Goal: Information Seeking & Learning: Learn about a topic

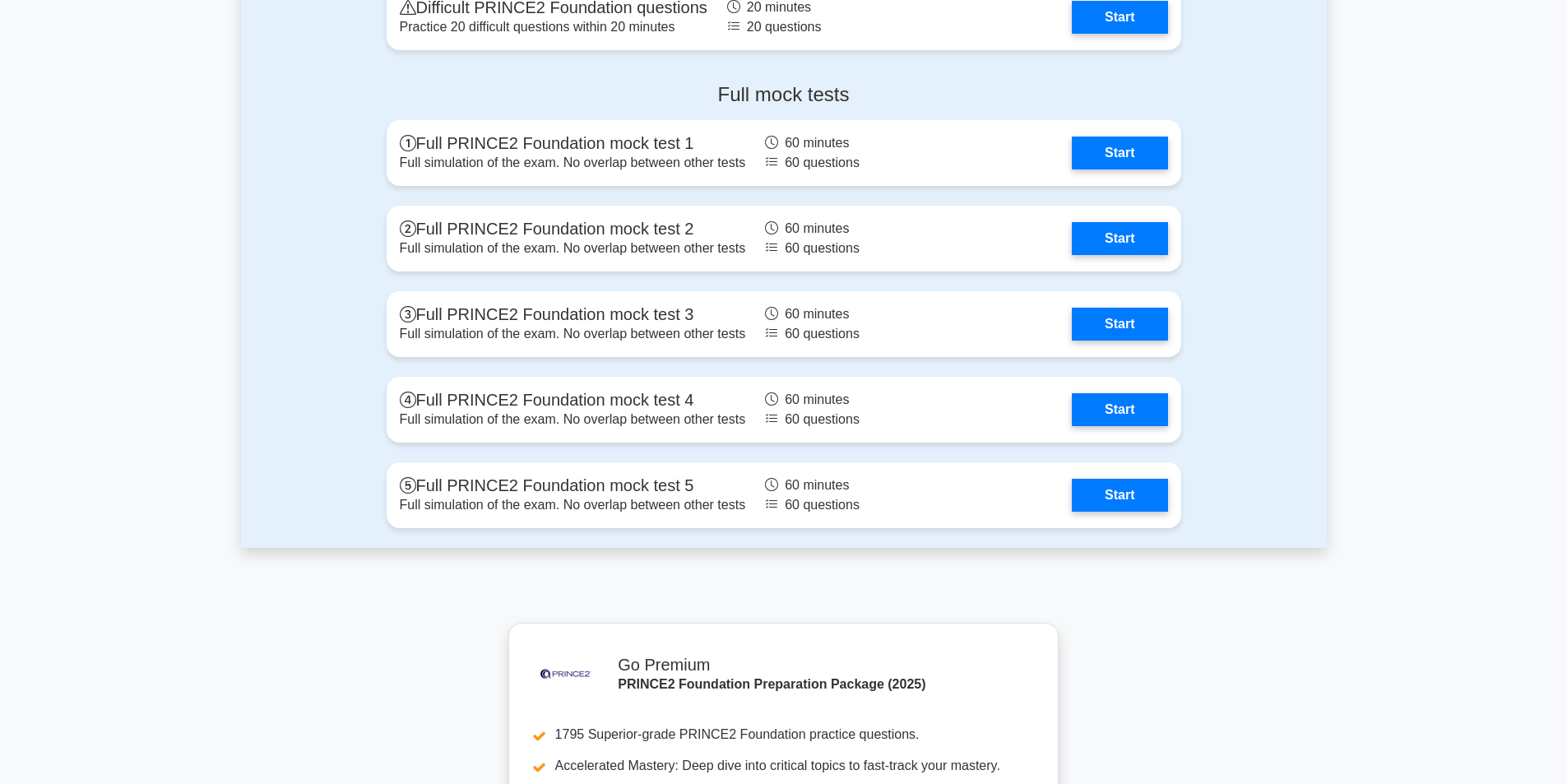
scroll to position [2249, 0]
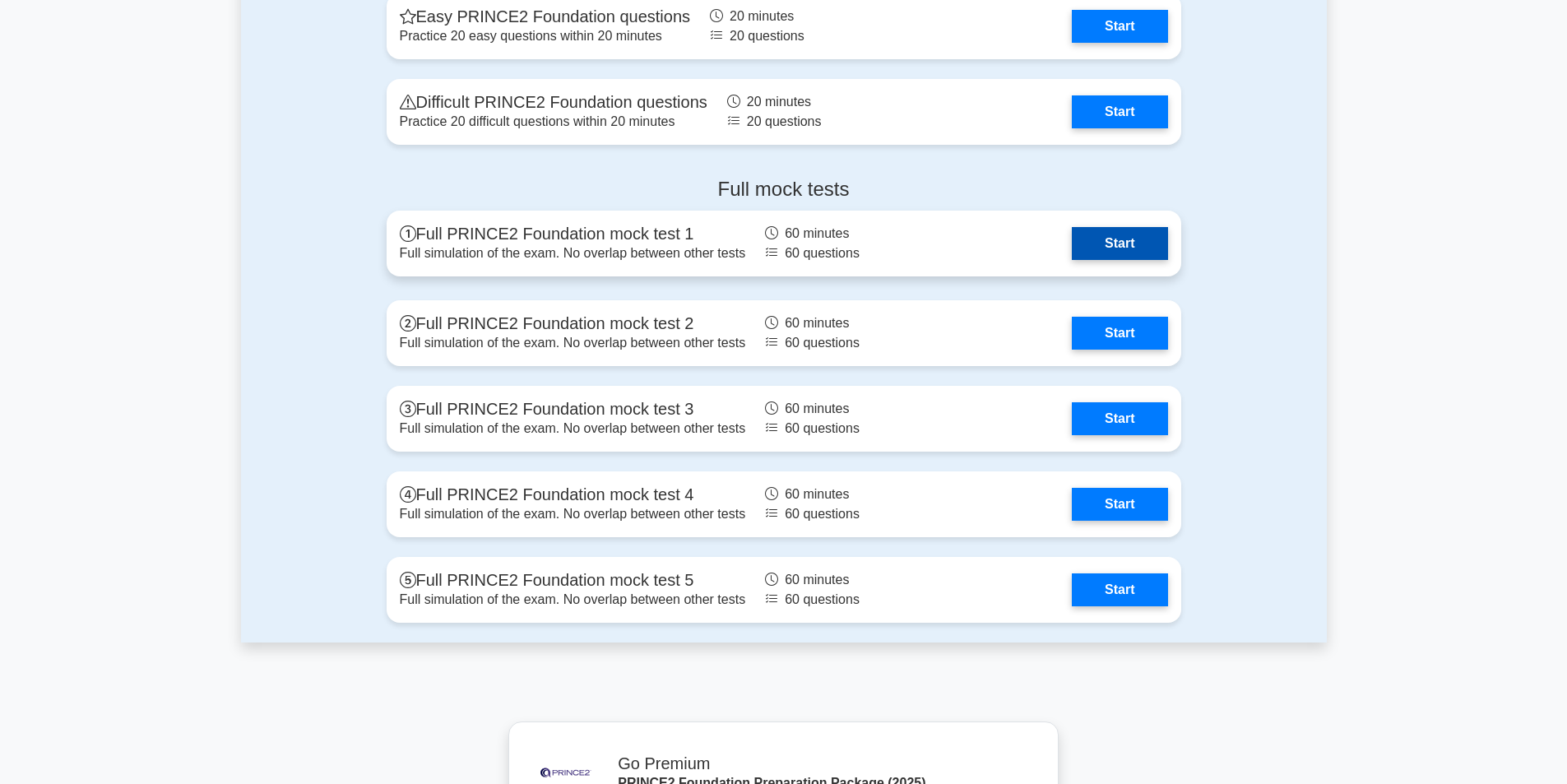
click at [1099, 251] on link "Start" at bounding box center [1120, 244] width 95 height 33
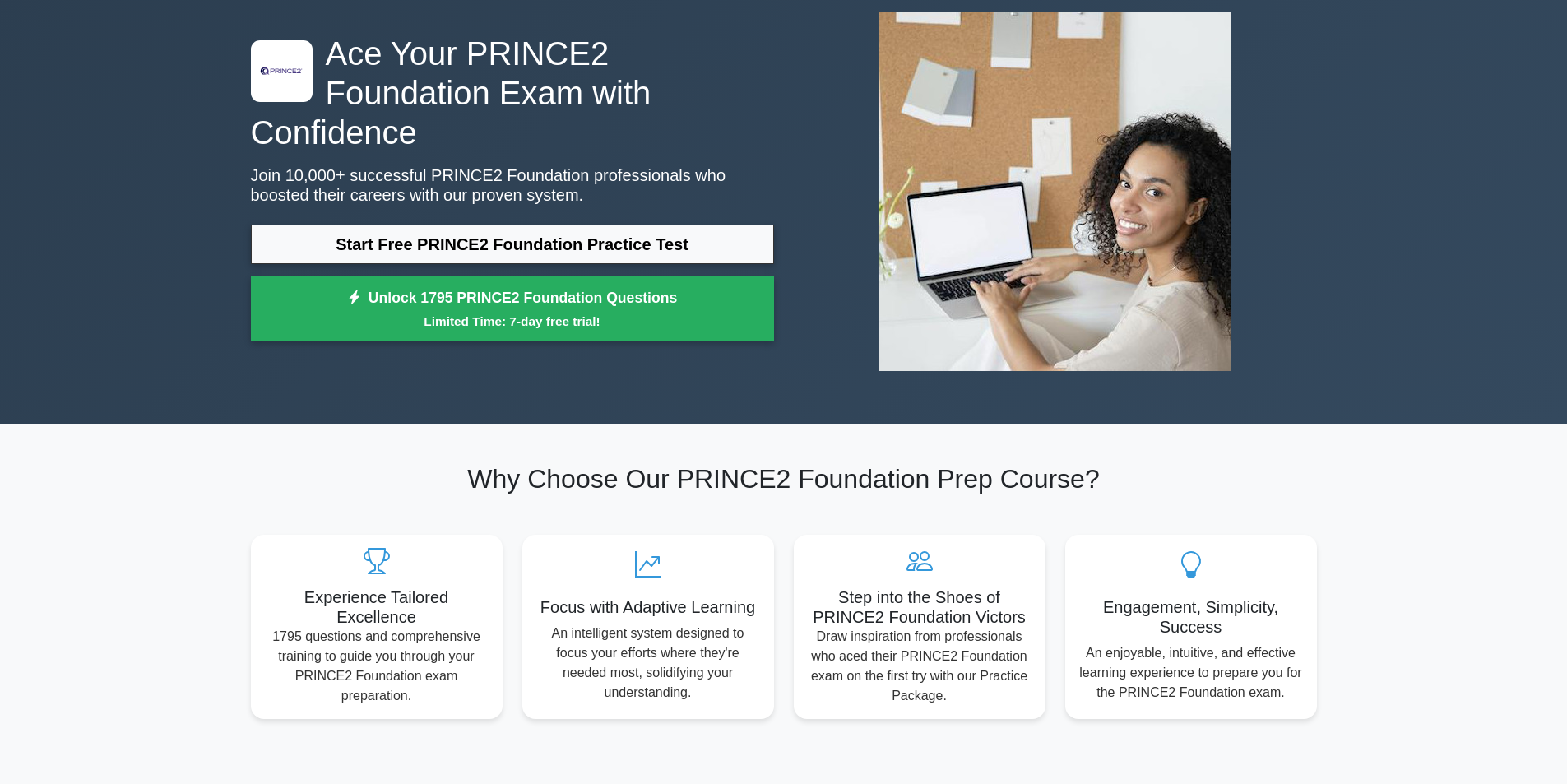
scroll to position [0, 0]
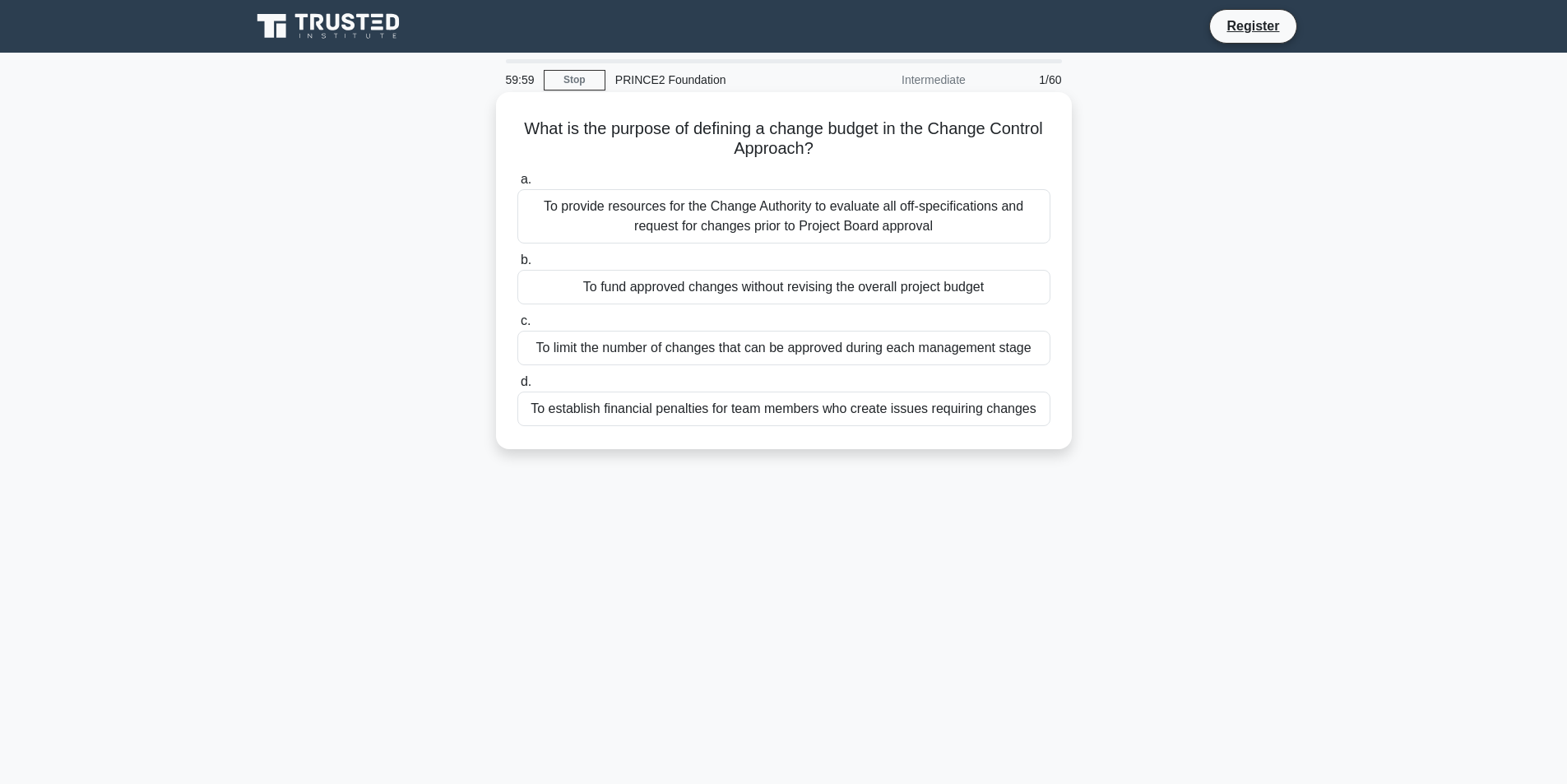
click at [703, 209] on div "To provide resources for the Change Authority to evaluate all off-specification…" at bounding box center [784, 215] width 533 height 54
click at [518, 185] on input "a. To provide resources for the Change Authority to evaluate all off-specificat…" at bounding box center [518, 180] width 0 height 11
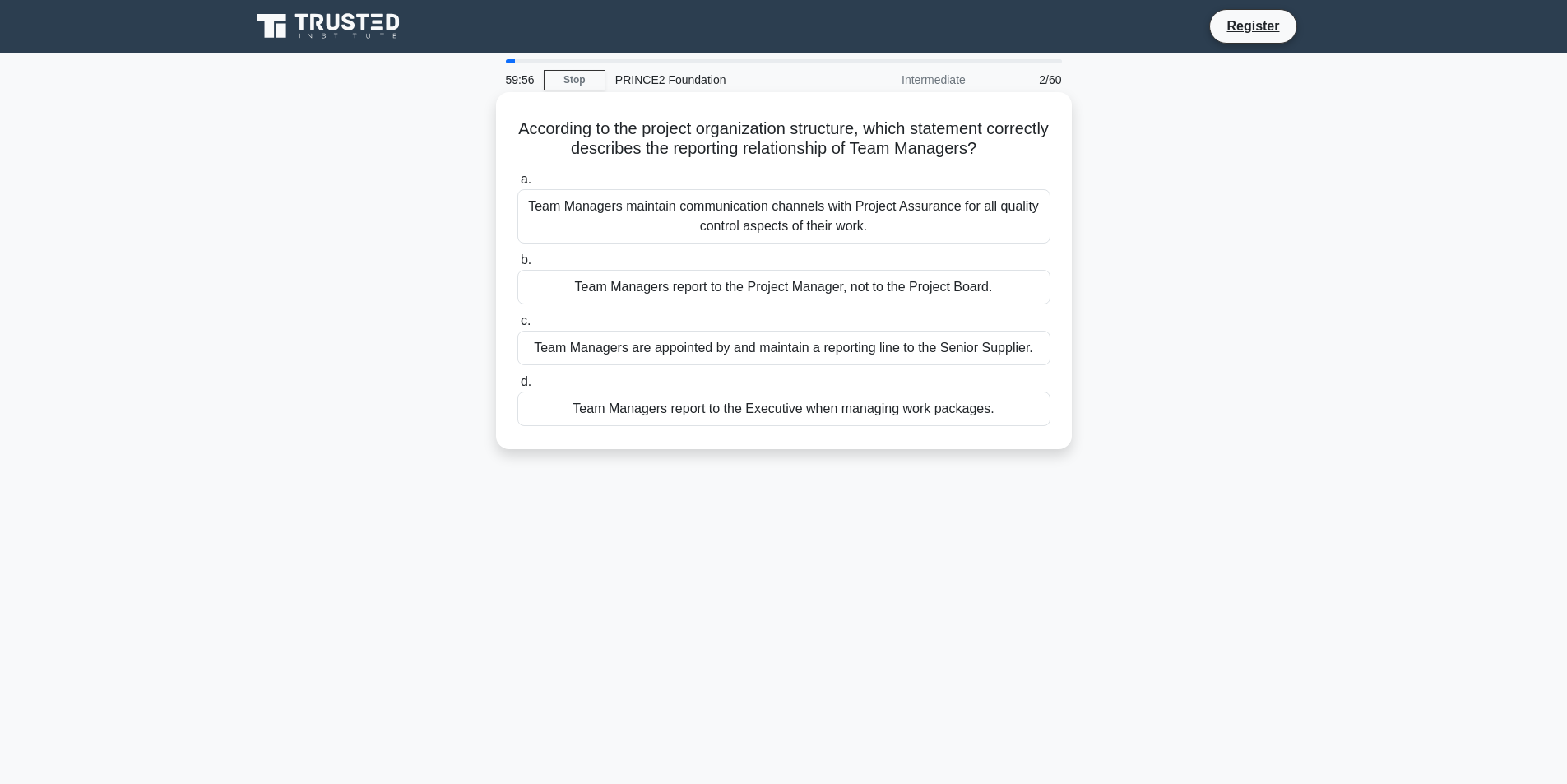
click at [716, 301] on div "Team Managers report to the Project Manager, not to the Project Board." at bounding box center [784, 287] width 533 height 35
click at [518, 266] on input "b. Team Managers report to the Project Manager, not to the Project Board." at bounding box center [518, 260] width 0 height 11
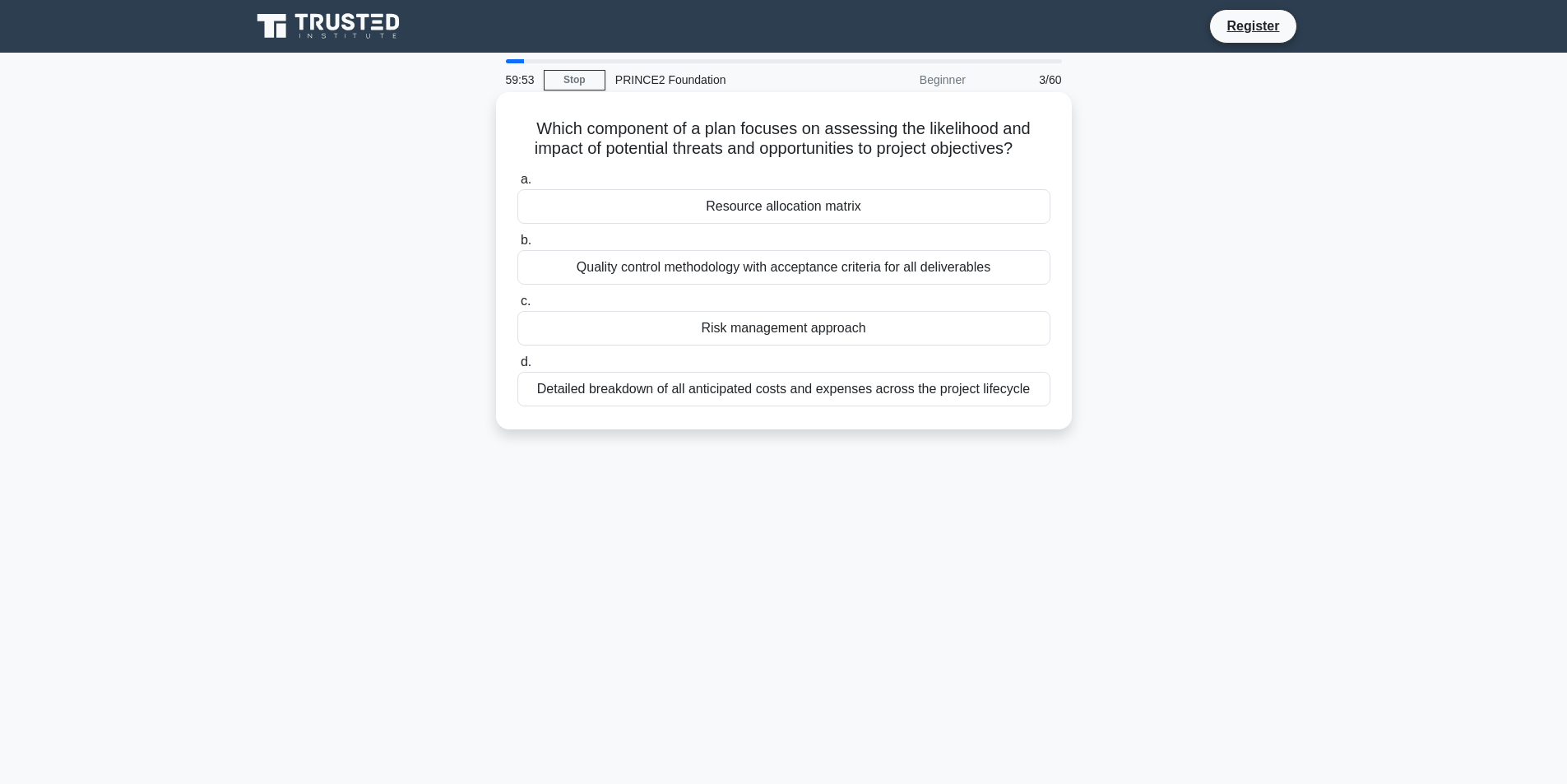
click at [591, 208] on div "Resource allocation matrix" at bounding box center [784, 206] width 533 height 35
click at [518, 185] on input "a. Resource allocation matrix" at bounding box center [518, 180] width 0 height 11
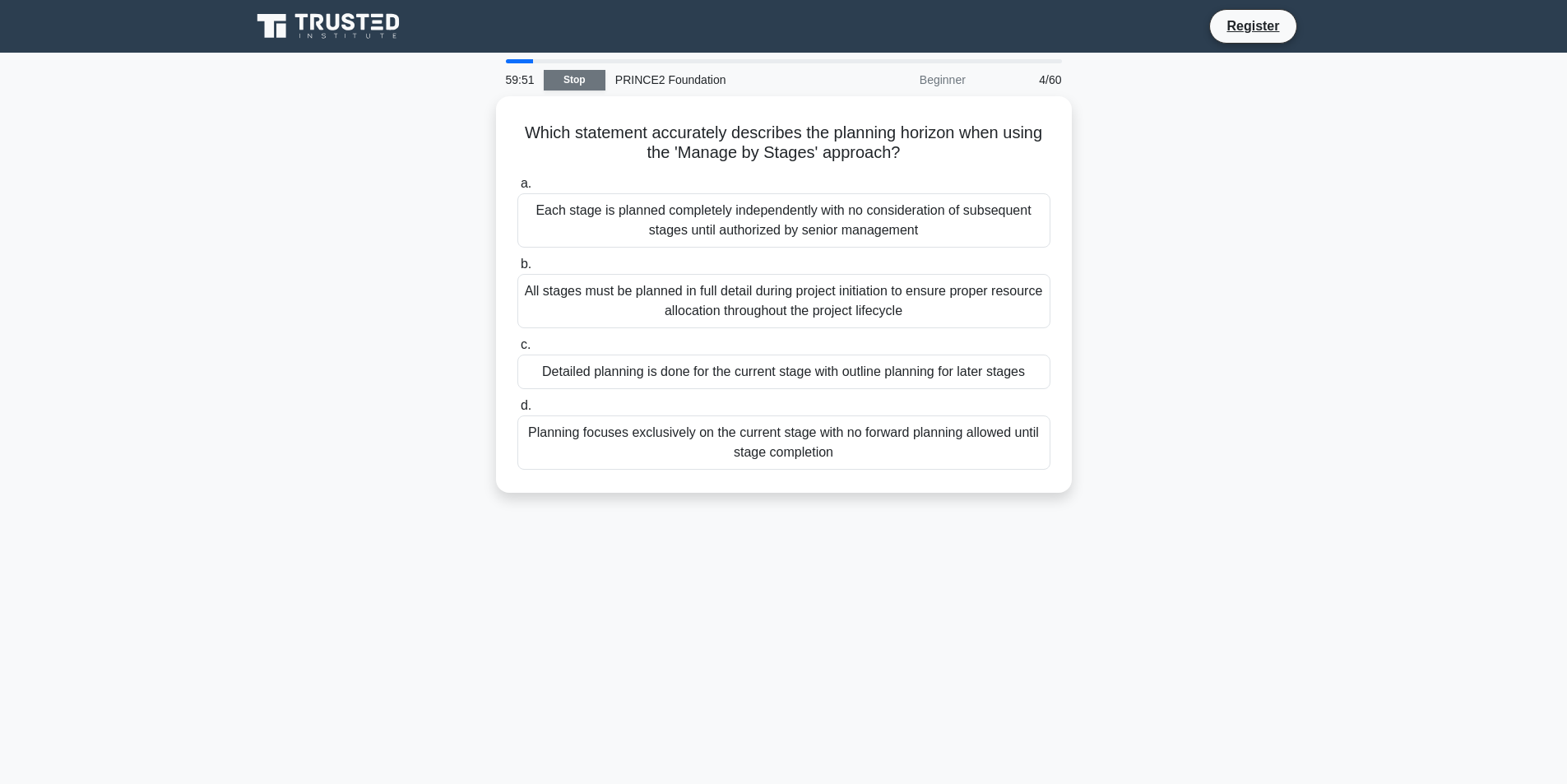
click at [561, 78] on link "Stop" at bounding box center [574, 80] width 61 height 20
